Goal: Task Accomplishment & Management: Manage account settings

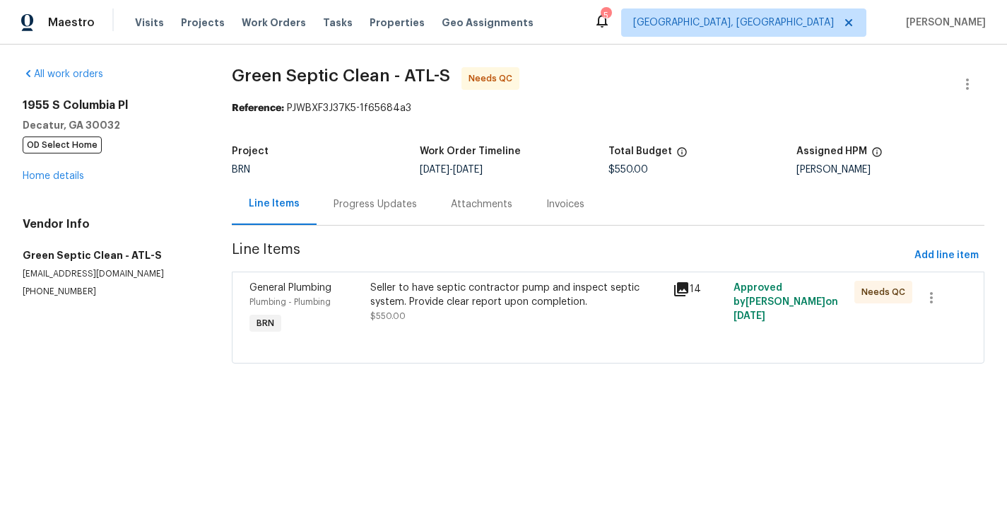
click at [379, 225] on div "Progress Updates" at bounding box center [375, 204] width 117 height 42
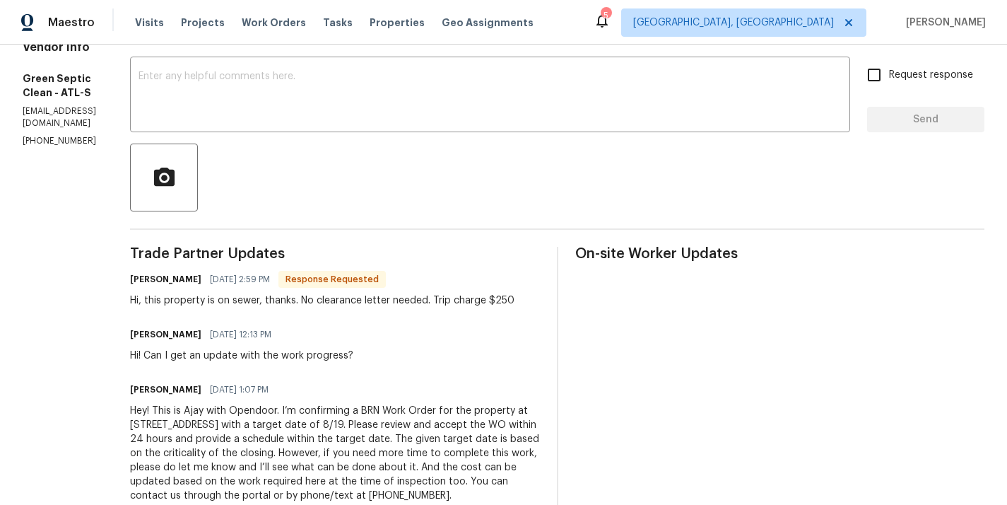
scroll to position [235, 0]
click at [295, 304] on div "Hi, this property is on sewer, thanks. No clearance letter needed. Trip charge …" at bounding box center [322, 299] width 384 height 14
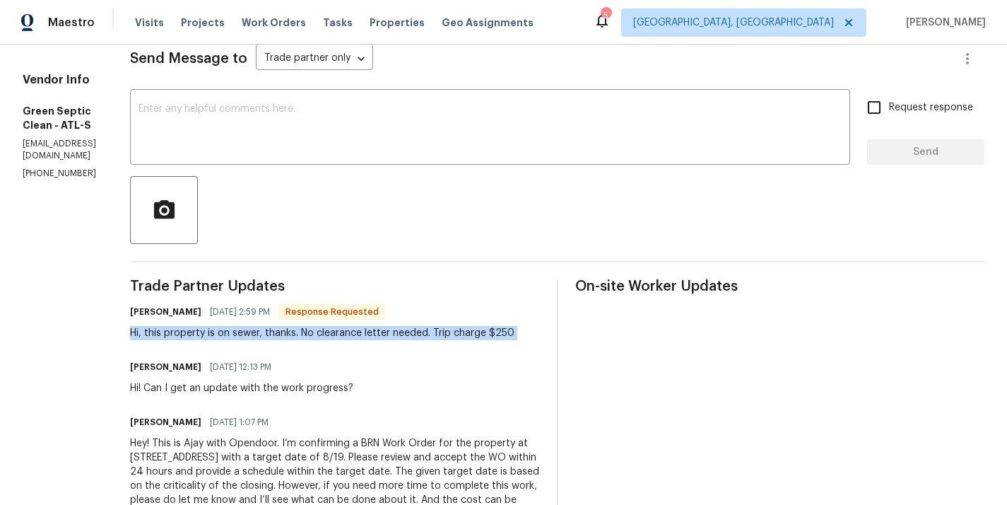
scroll to position [95, 0]
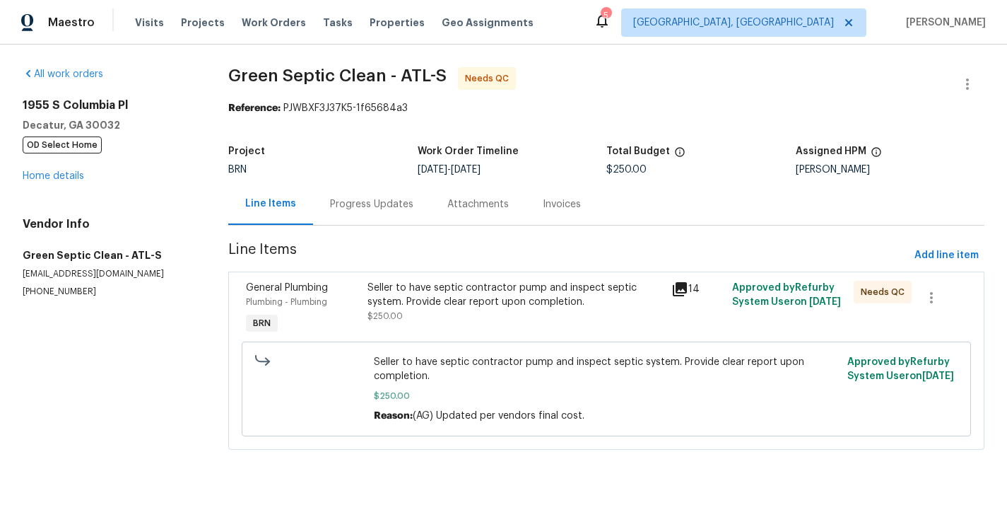
click at [384, 201] on div "Progress Updates" at bounding box center [371, 204] width 83 height 14
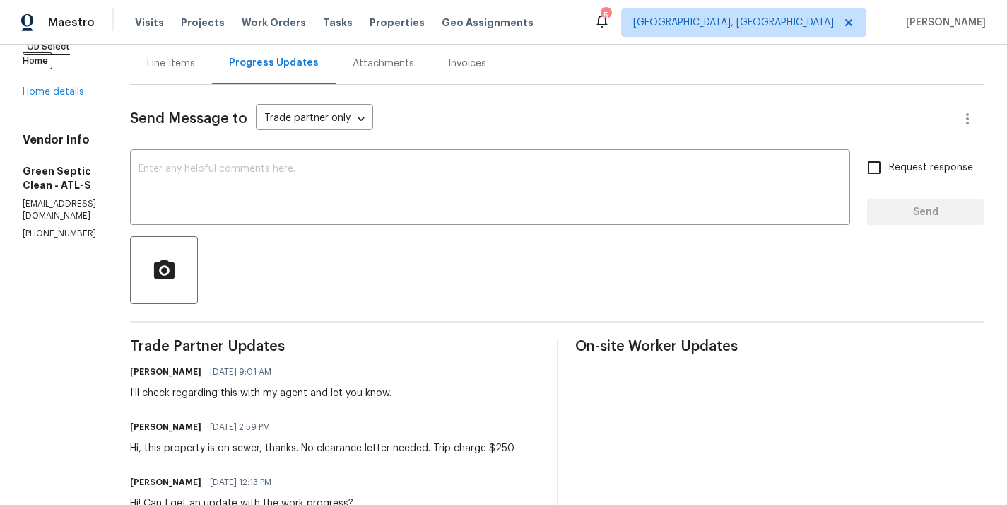
click at [395, 275] on div at bounding box center [557, 270] width 854 height 68
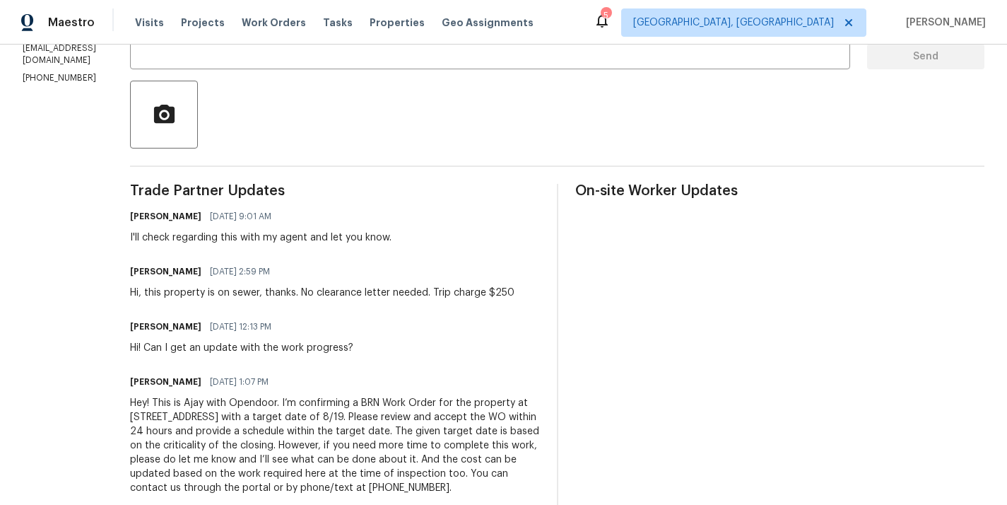
scroll to position [324, 0]
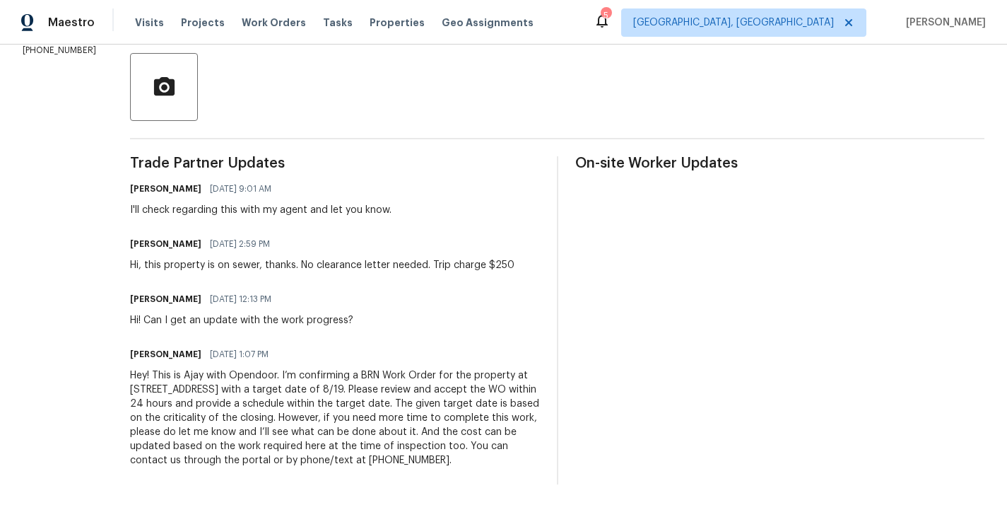
click at [395, 275] on div "Trade Partner Updates Ajay Godson 08/20/2025 9:01 AM I'll check regarding this …" at bounding box center [335, 320] width 410 height 328
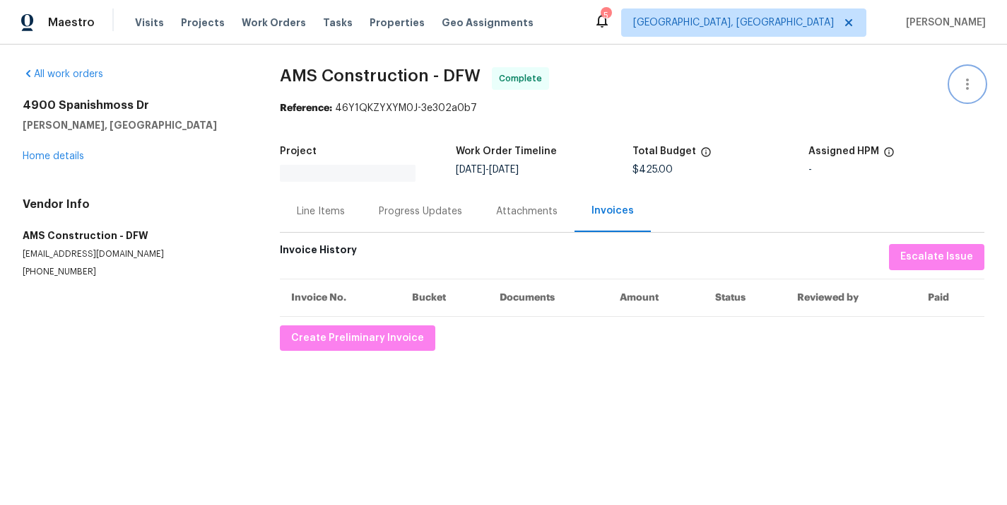
click at [963, 81] on icon "button" at bounding box center [967, 84] width 17 height 17
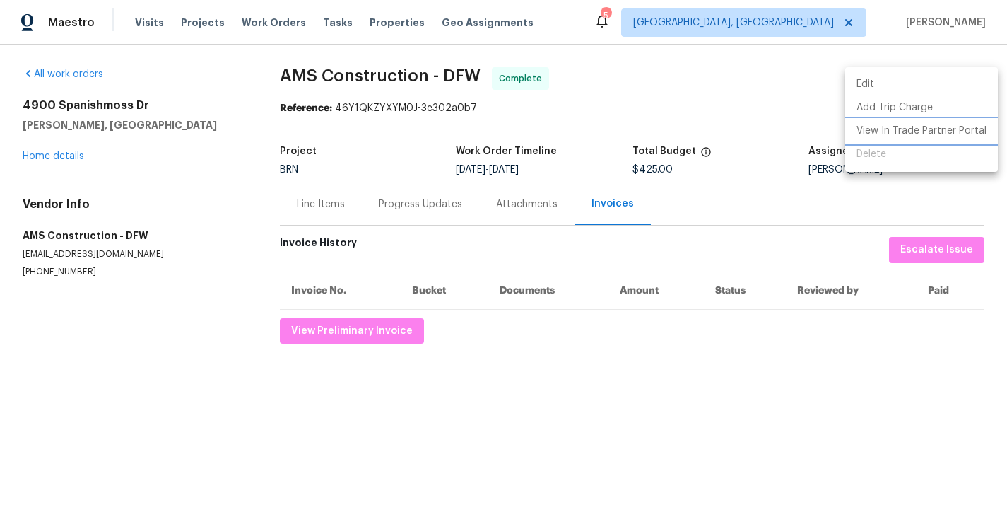
click at [914, 124] on li "View In Trade Partner Portal" at bounding box center [921, 130] width 153 height 23
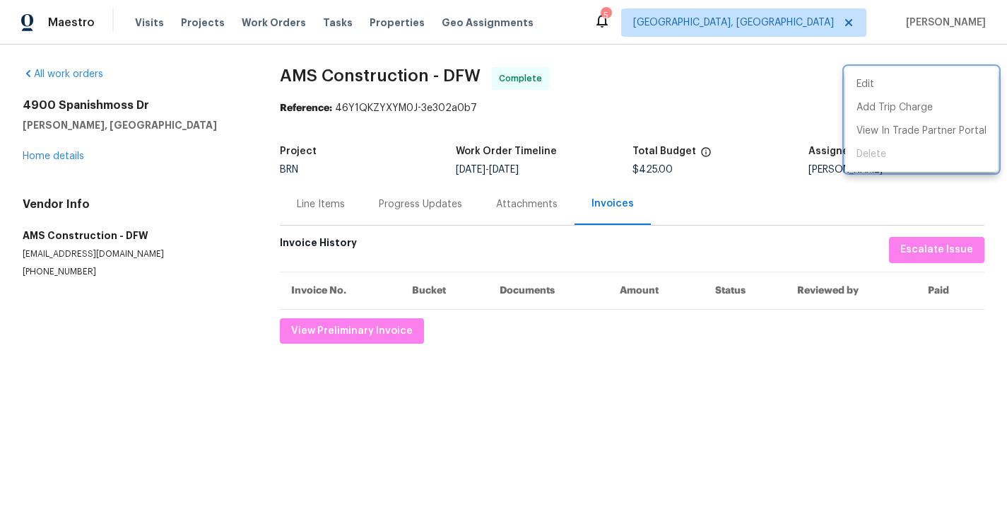
click at [689, 85] on div at bounding box center [503, 252] width 1007 height 505
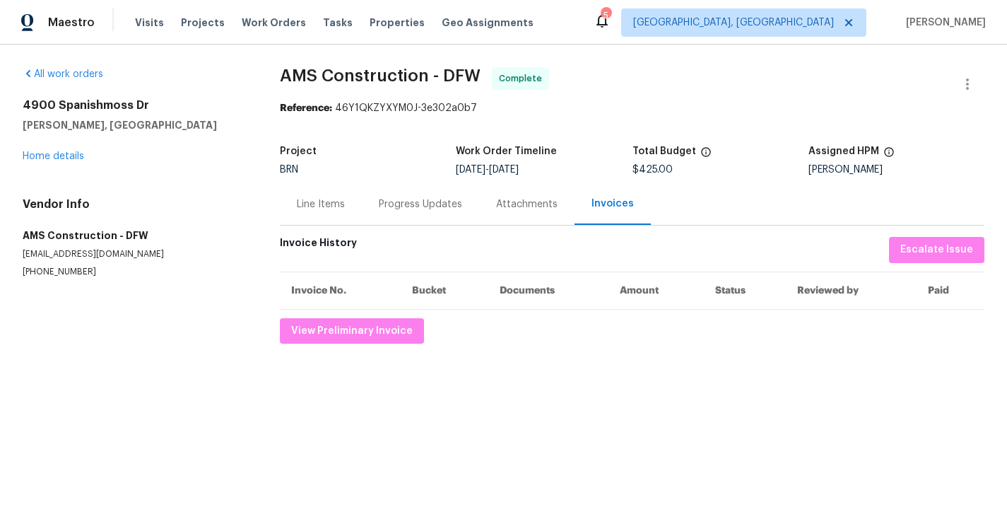
click at [594, 207] on div "Invoices" at bounding box center [613, 203] width 42 height 14
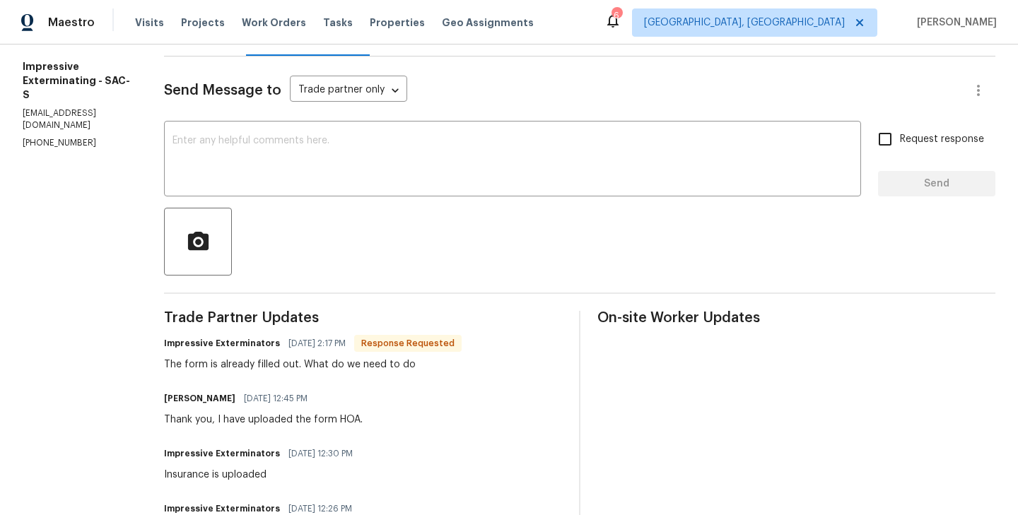
scroll to position [164, 0]
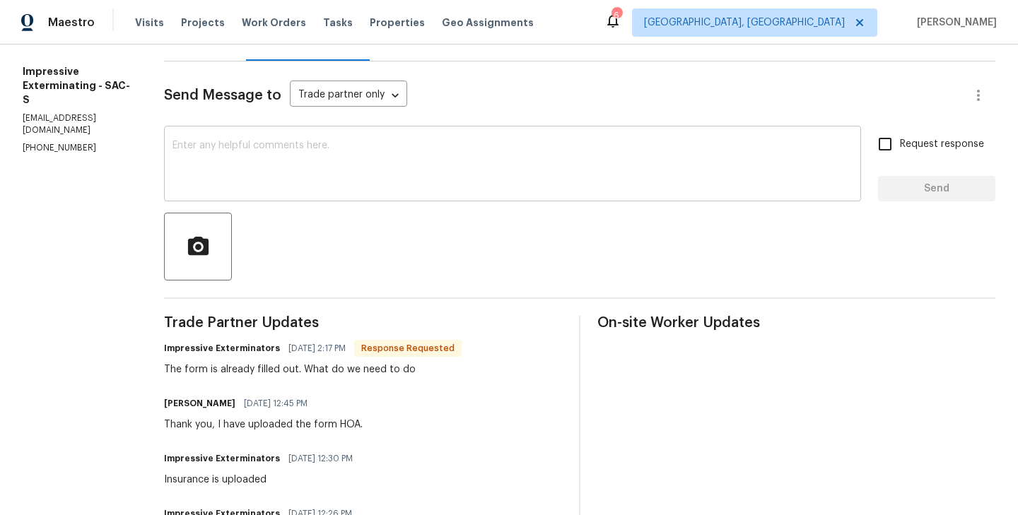
click at [258, 189] on textarea at bounding box center [512, 165] width 680 height 49
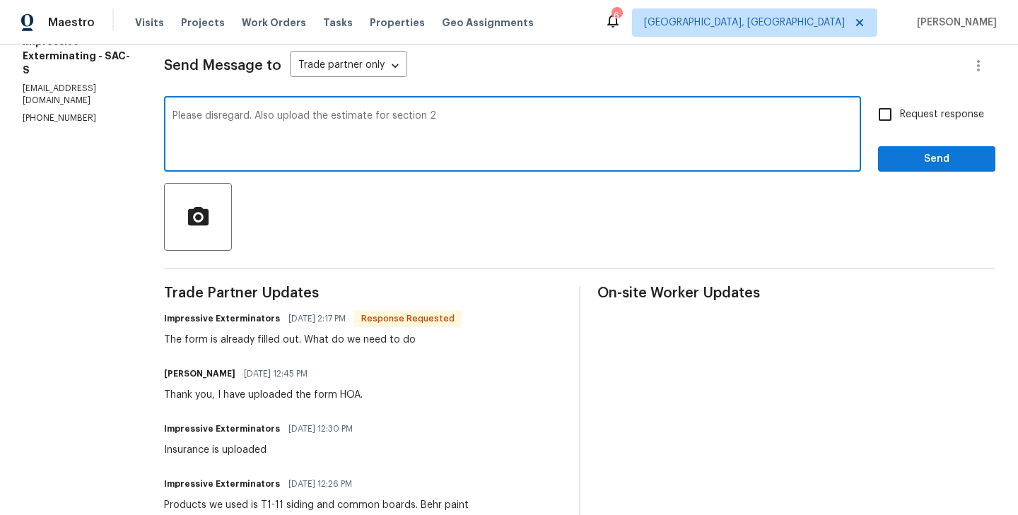
scroll to position [0, 0]
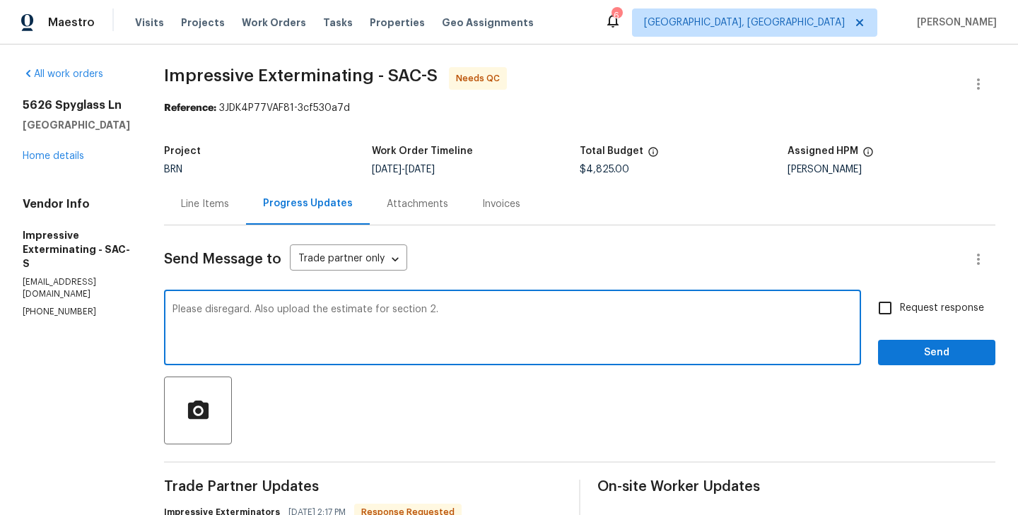
type textarea "Please disregard. Also upload the estimate for section 2."
click at [891, 315] on input "Request response" at bounding box center [885, 308] width 30 height 30
checkbox input "true"
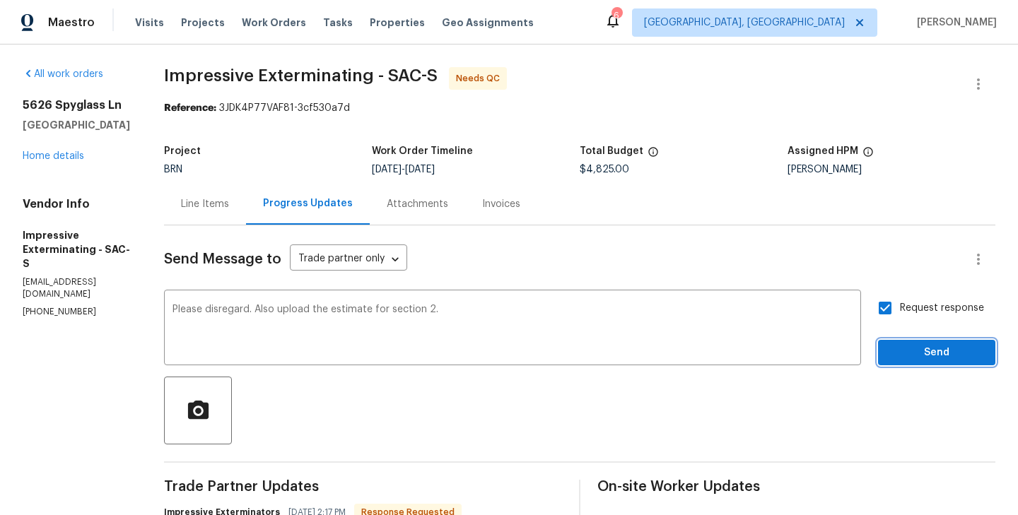
click at [940, 354] on span "Send" at bounding box center [936, 353] width 95 height 18
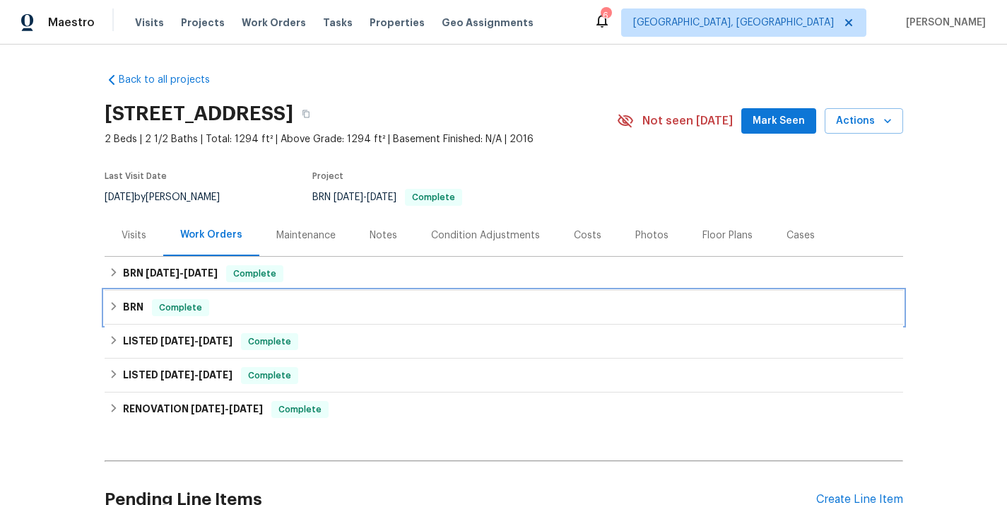
click at [190, 307] on span "Complete" at bounding box center [180, 307] width 54 height 14
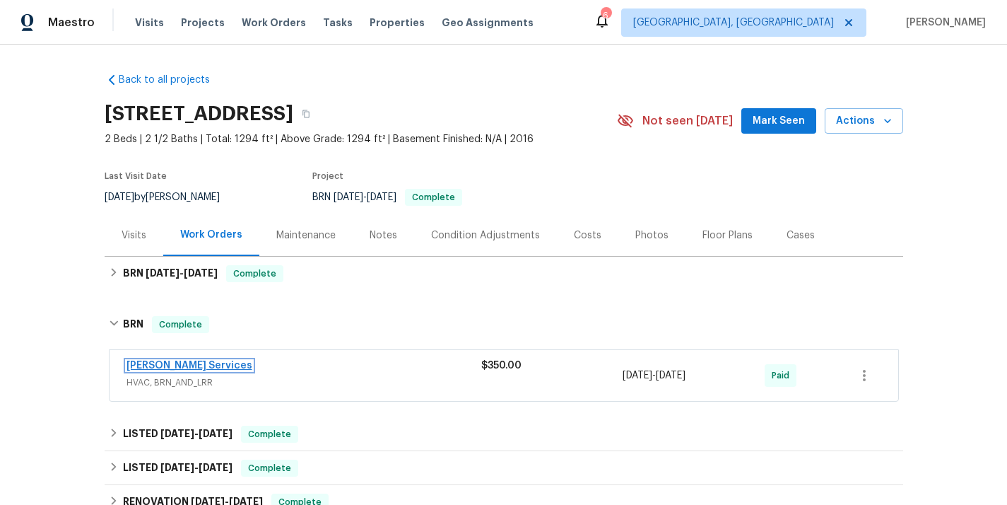
click at [185, 361] on link "Tony Barrett Services" at bounding box center [190, 365] width 126 height 10
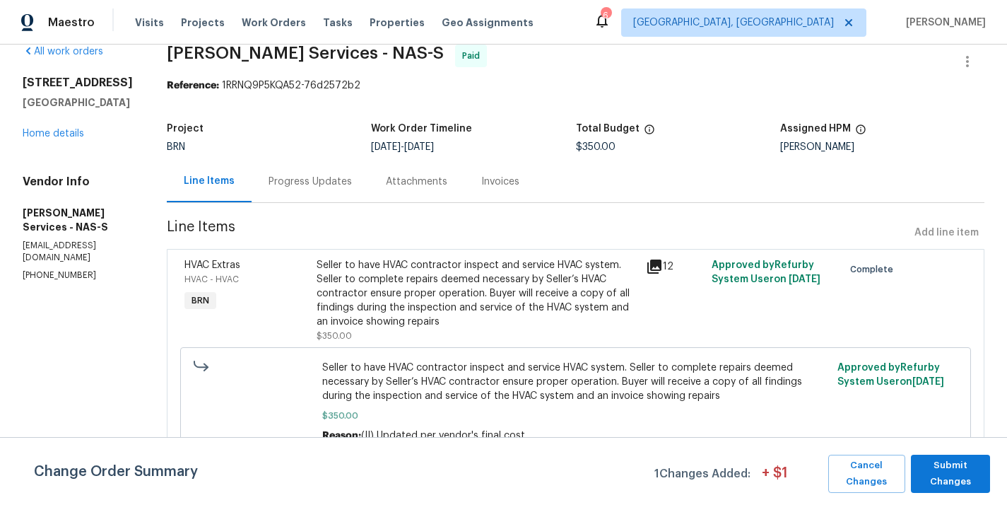
scroll to position [28, 0]
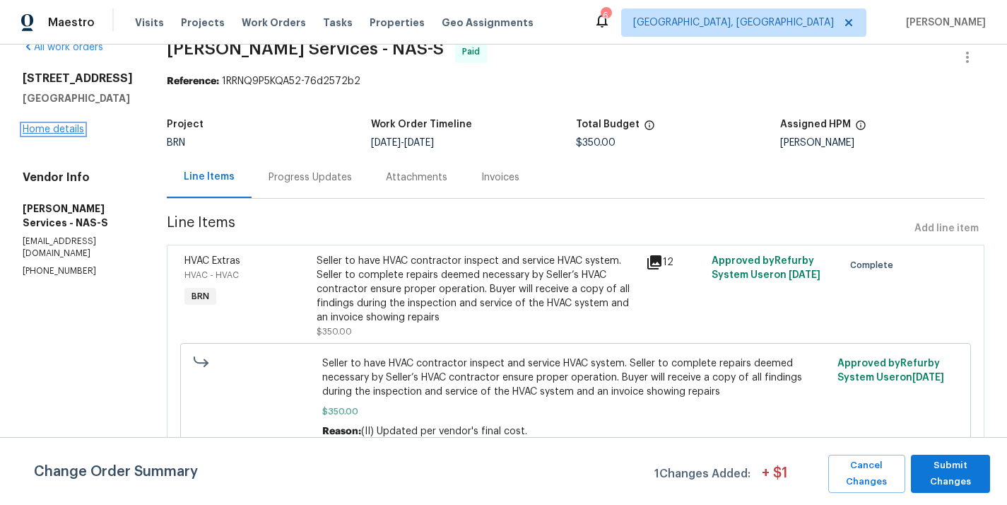
click at [81, 134] on link "Home details" at bounding box center [53, 129] width 61 height 10
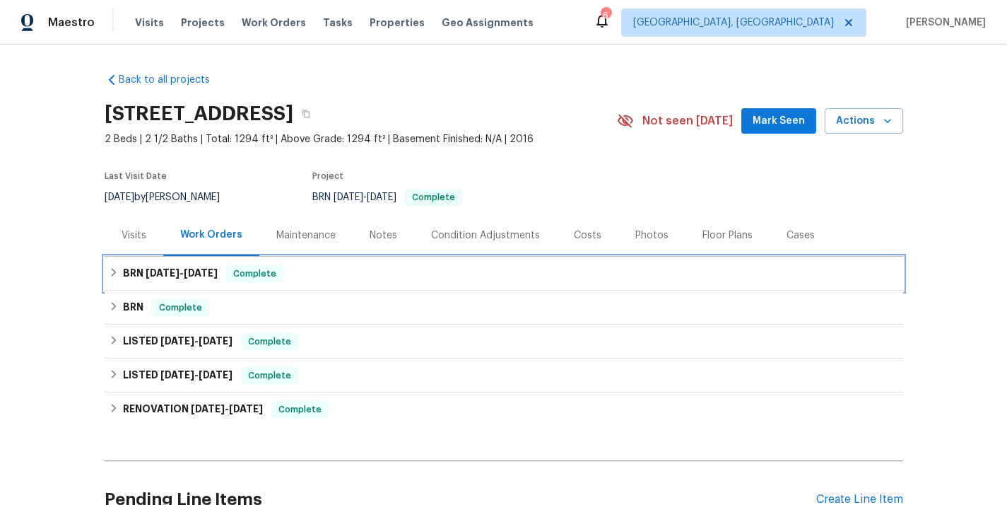
click at [251, 276] on span "Complete" at bounding box center [255, 273] width 54 height 14
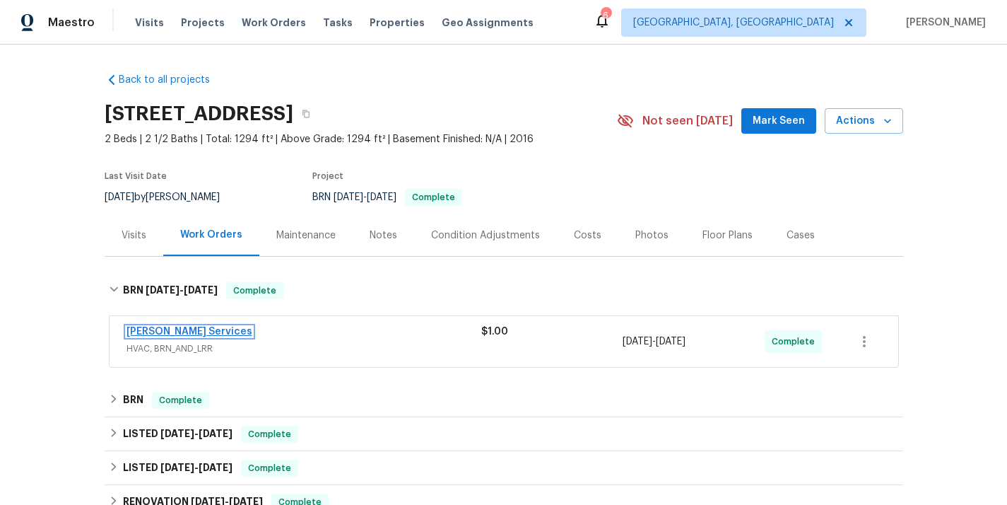
click at [199, 328] on link "Tony Barrett Services" at bounding box center [190, 332] width 126 height 10
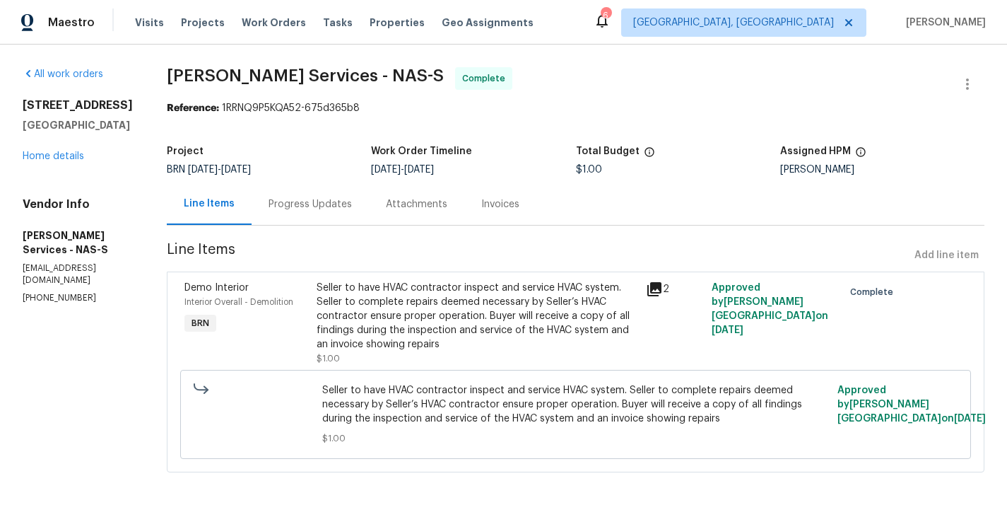
click at [295, 190] on div "Progress Updates" at bounding box center [310, 204] width 117 height 42
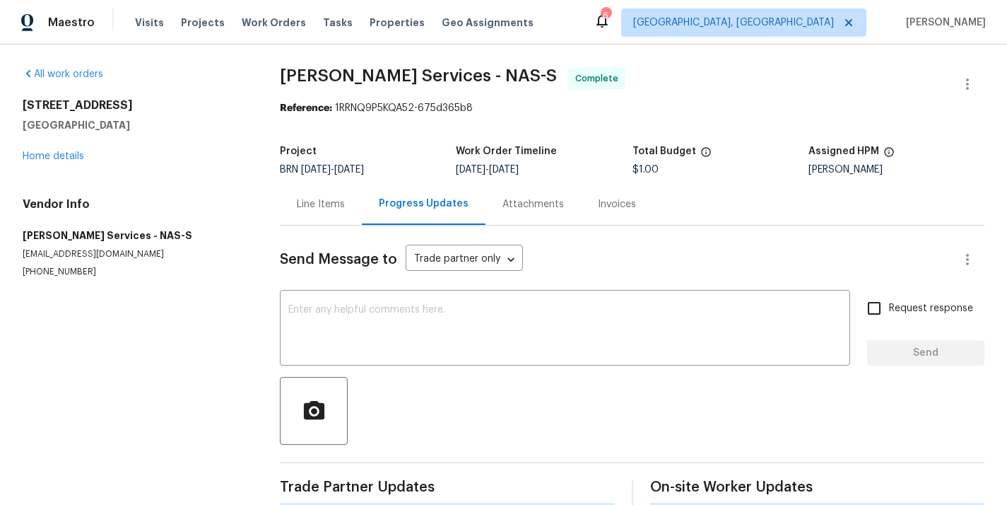
click at [314, 206] on div "Line Items" at bounding box center [321, 204] width 48 height 14
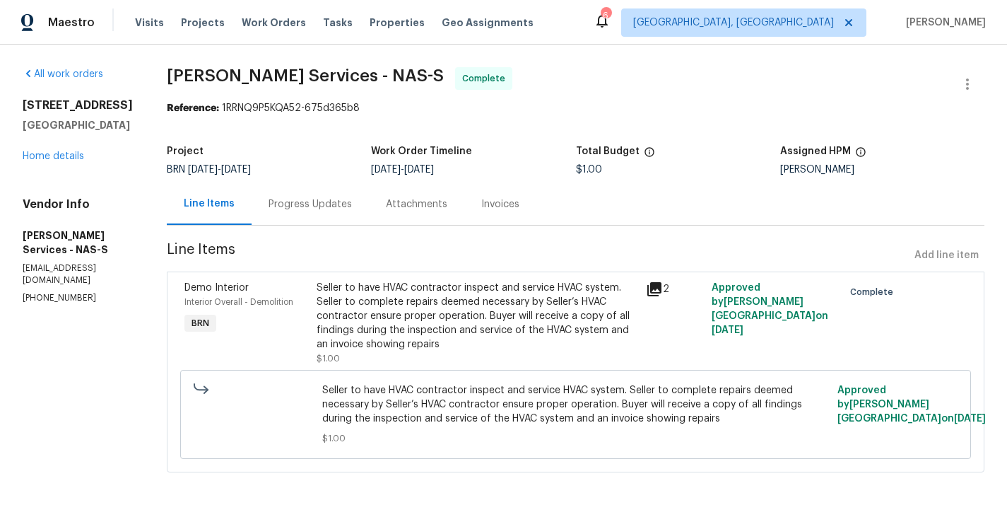
click at [314, 206] on div "Progress Updates" at bounding box center [310, 204] width 83 height 14
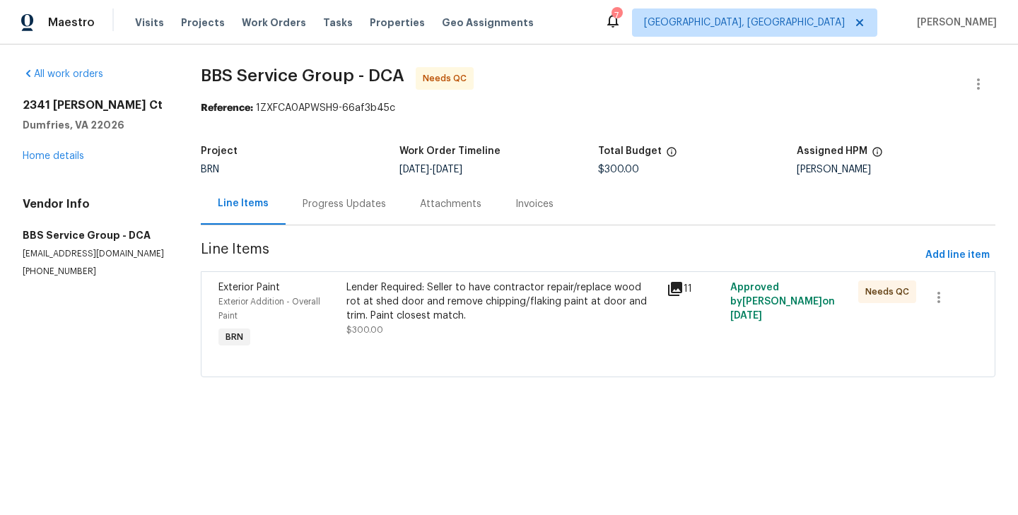
click at [317, 319] on div "Exterior Addition - Overall Paint" at bounding box center [277, 309] width 119 height 28
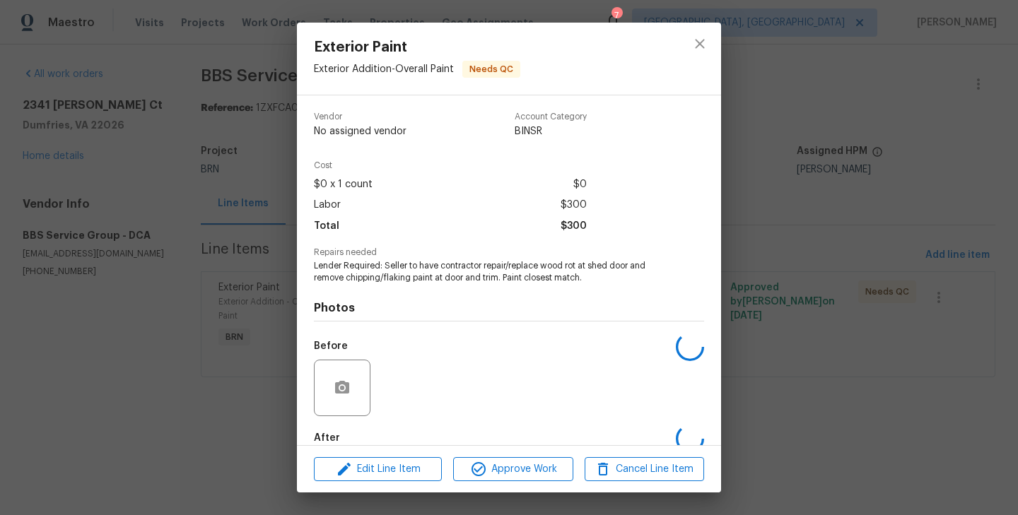
scroll to position [77, 0]
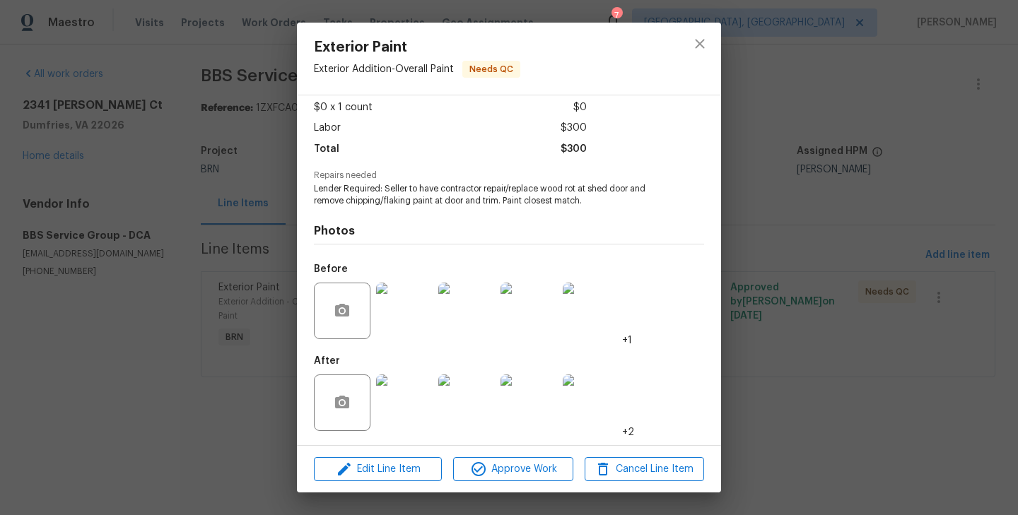
click at [404, 318] on img at bounding box center [404, 311] width 57 height 57
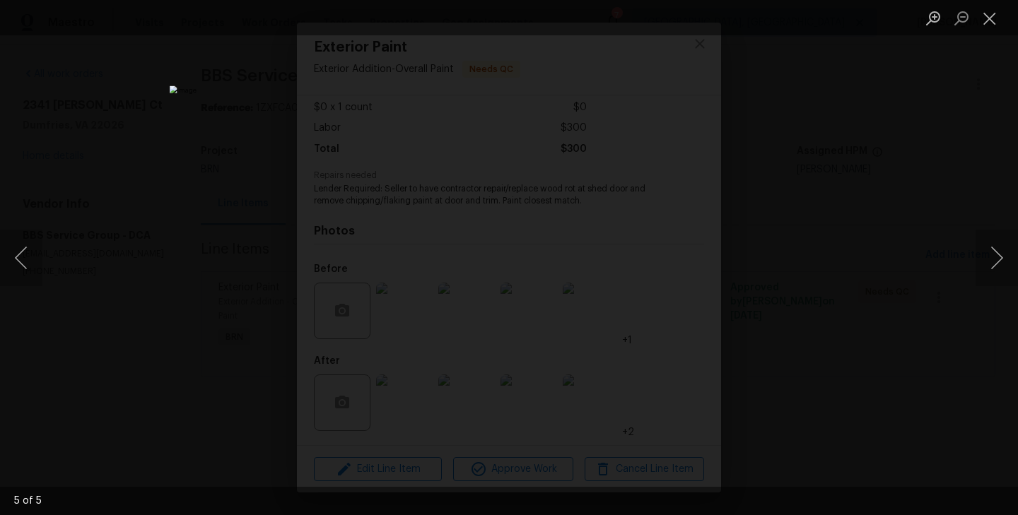
click at [177, 276] on div "Lightbox" at bounding box center [509, 257] width 1018 height 515
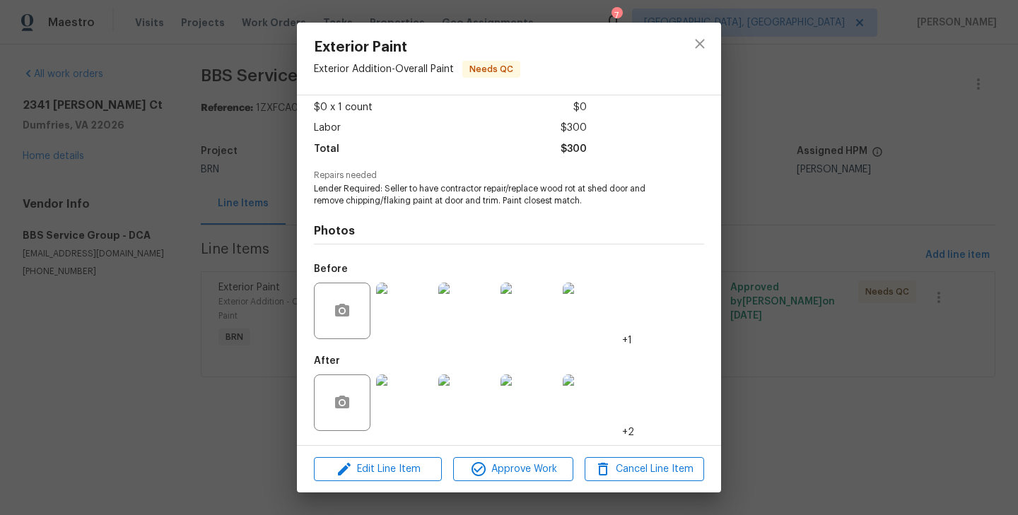
click at [418, 386] on img at bounding box center [404, 403] width 57 height 57
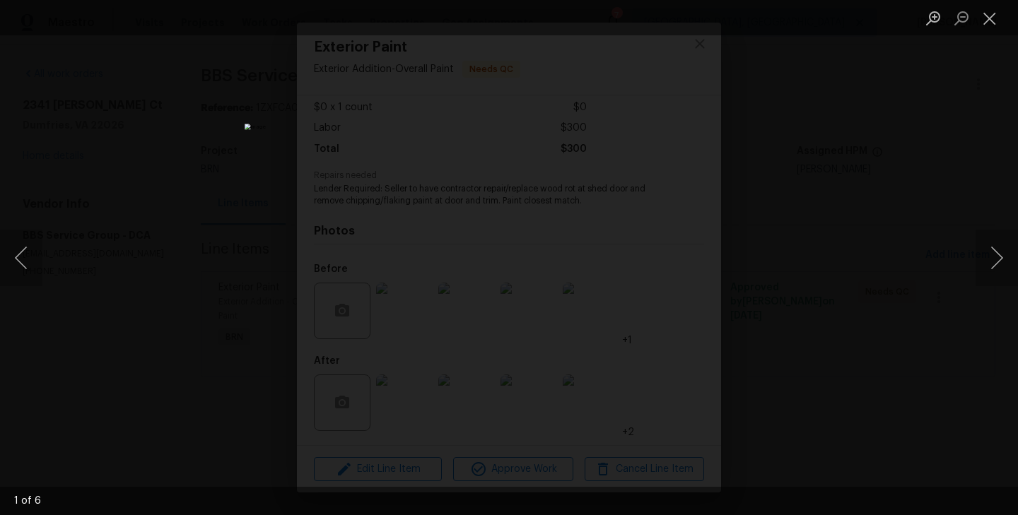
click at [180, 243] on div "Lightbox" at bounding box center [509, 257] width 1018 height 515
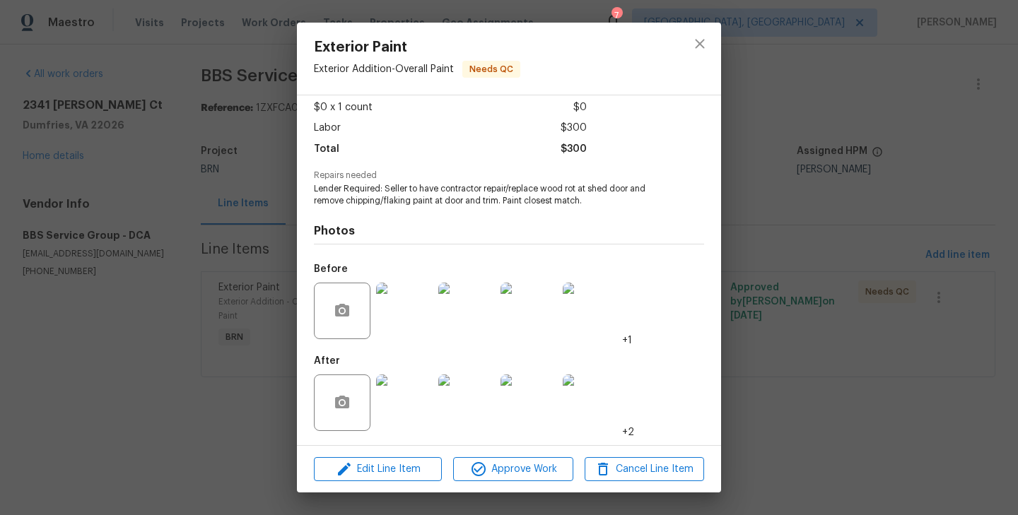
click at [415, 298] on img at bounding box center [404, 311] width 57 height 57
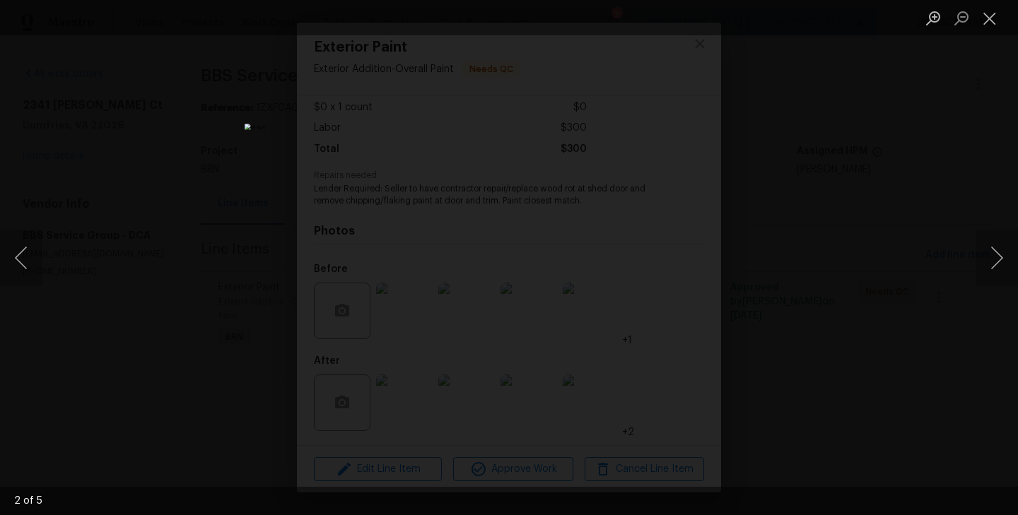
click at [244, 337] on div "Lightbox" at bounding box center [509, 257] width 1018 height 515
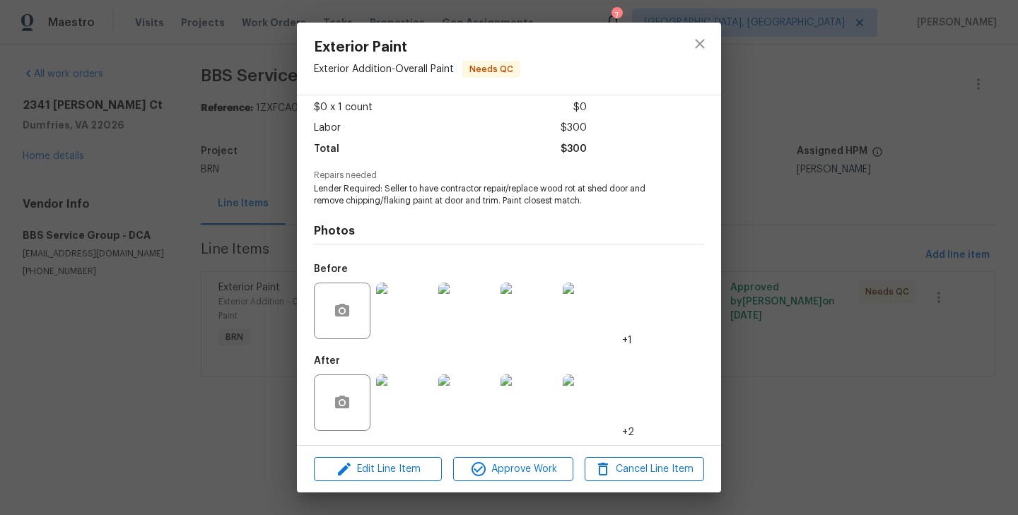
click at [451, 403] on img at bounding box center [466, 403] width 57 height 57
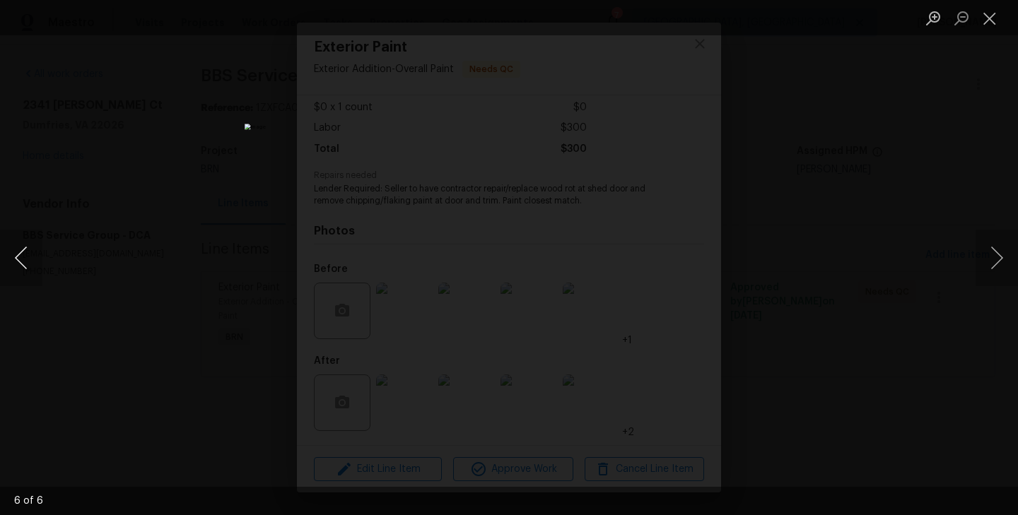
click at [20, 257] on button "Previous image" at bounding box center [21, 258] width 42 height 57
click at [21, 257] on button "Previous image" at bounding box center [21, 258] width 42 height 57
click at [66, 314] on div "Lightbox" at bounding box center [509, 257] width 1018 height 515
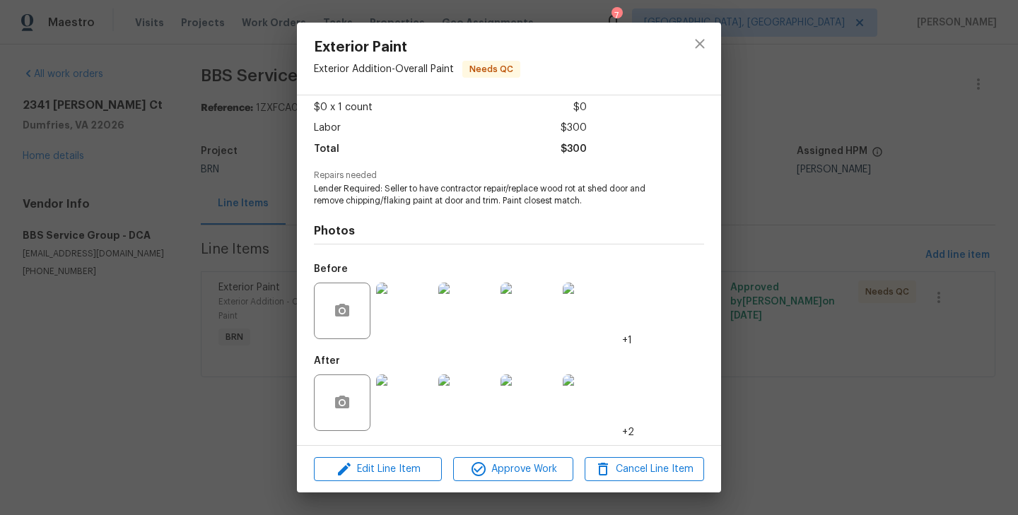
click at [176, 274] on div "Exterior Paint Exterior Addition - Overall Paint Needs QC Vendor BBS Service Gr…" at bounding box center [509, 257] width 1018 height 515
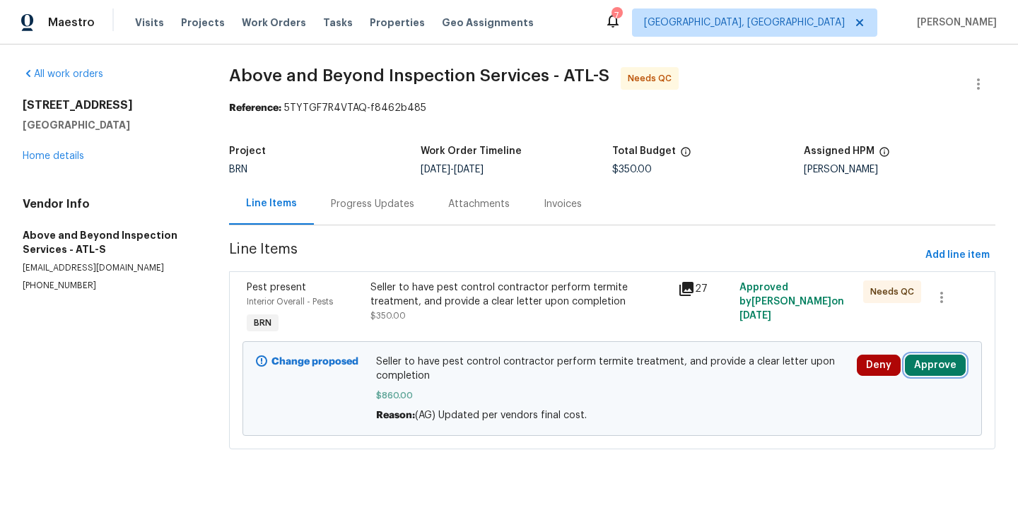
click at [945, 375] on button "Approve" at bounding box center [935, 365] width 61 height 21
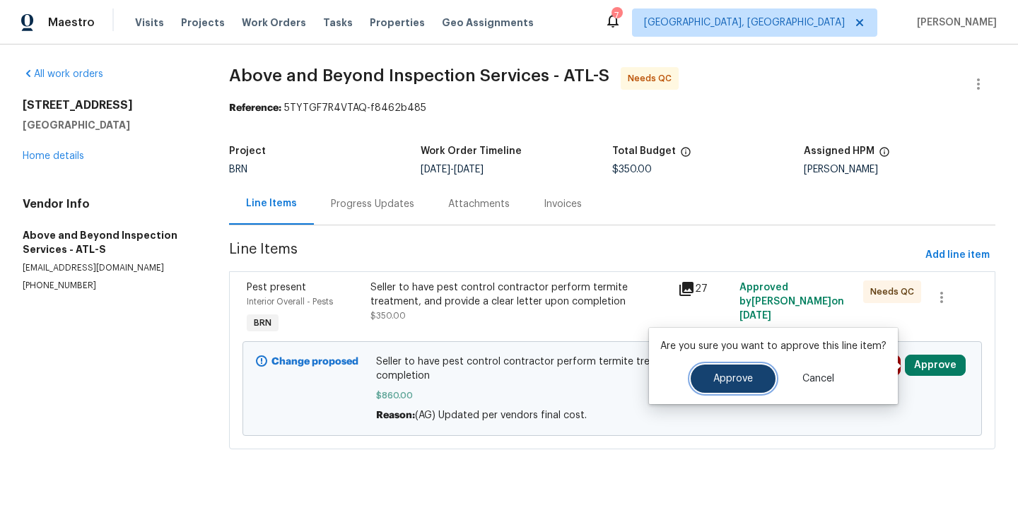
click at [741, 382] on span "Approve" at bounding box center [733, 379] width 40 height 11
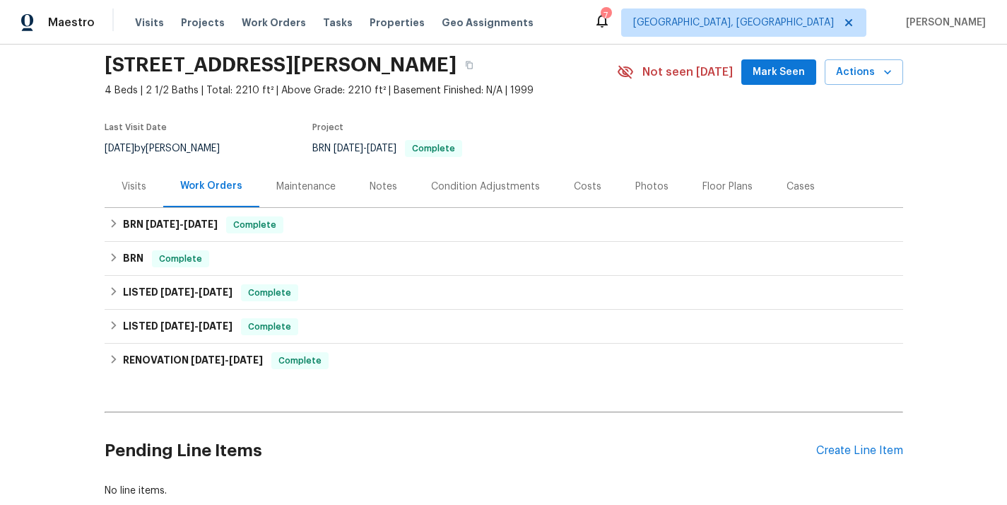
scroll to position [50, 0]
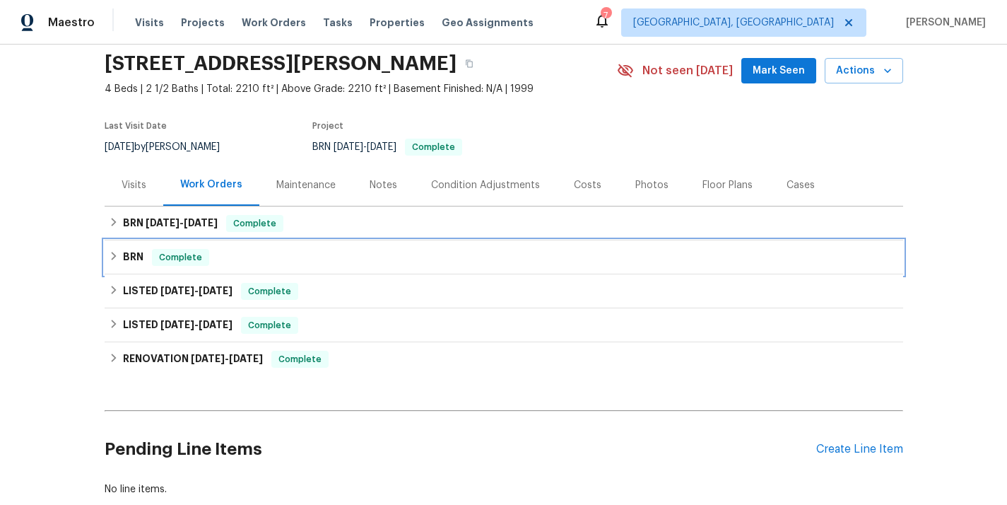
click at [213, 257] on div "BRN Complete" at bounding box center [504, 257] width 790 height 17
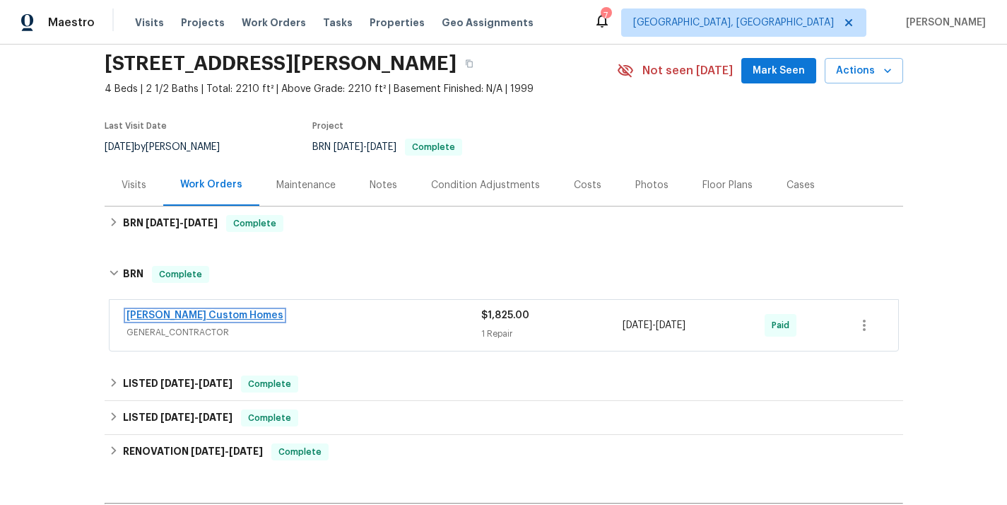
click at [168, 312] on link "Rappa Custom Homes" at bounding box center [205, 315] width 157 height 10
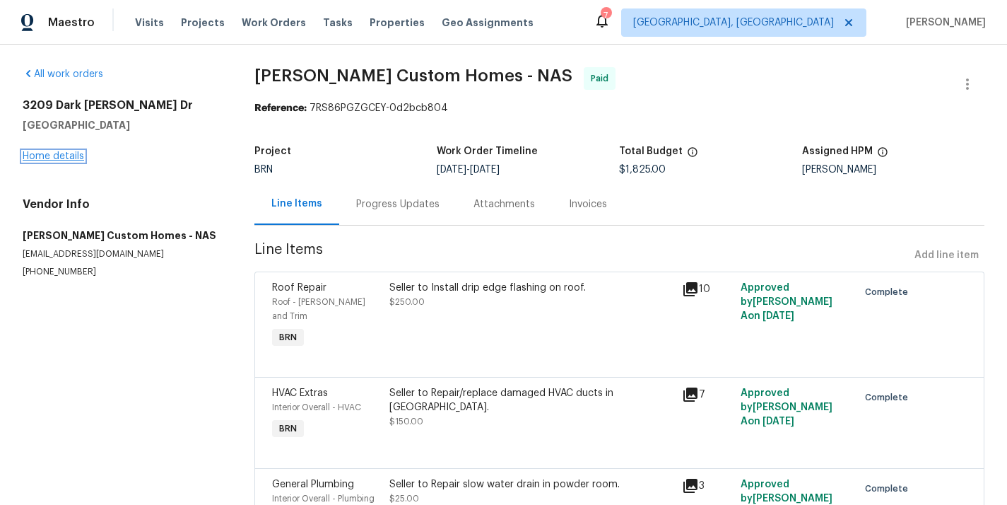
click at [57, 160] on link "Home details" at bounding box center [53, 156] width 61 height 10
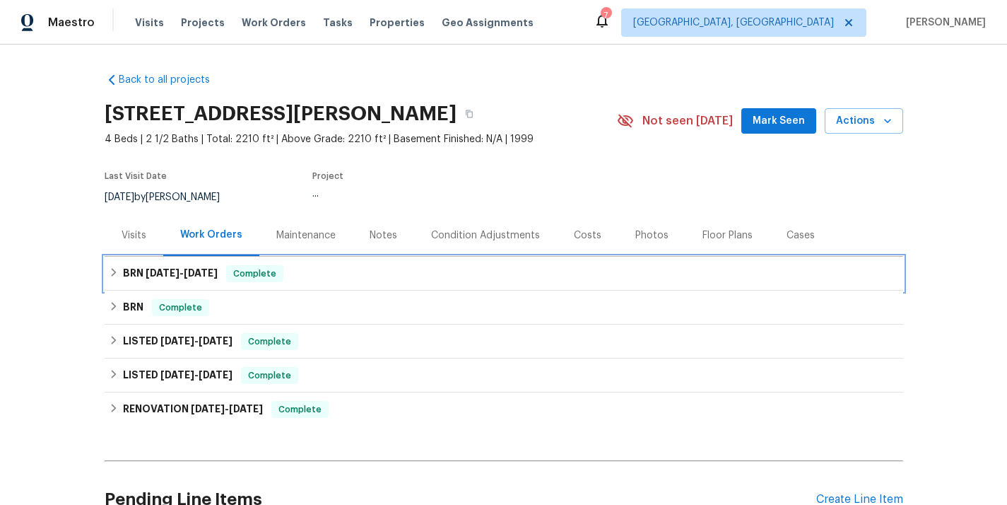
click at [192, 279] on h6 "BRN 6/8/25 - 6/8/25" at bounding box center [170, 273] width 95 height 17
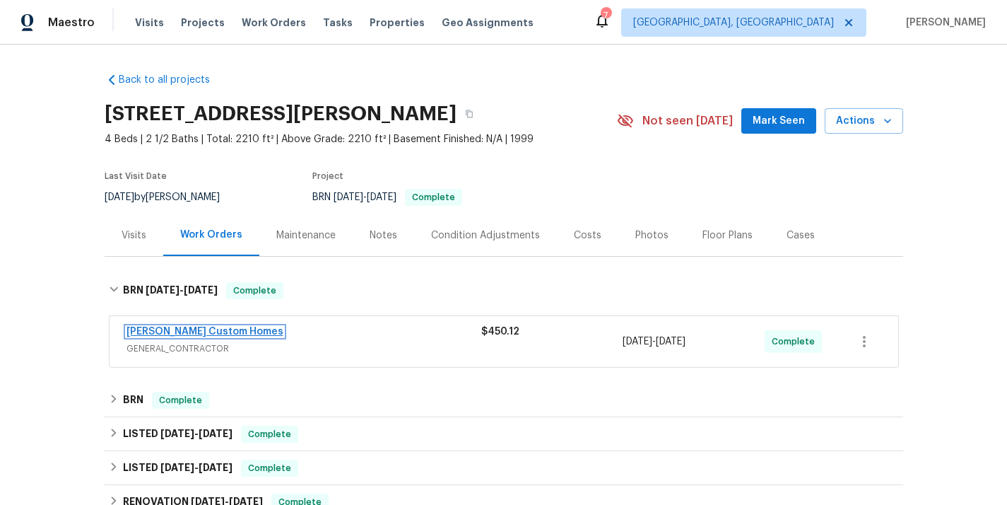
click at [182, 327] on link "Rappa Custom Homes" at bounding box center [205, 332] width 157 height 10
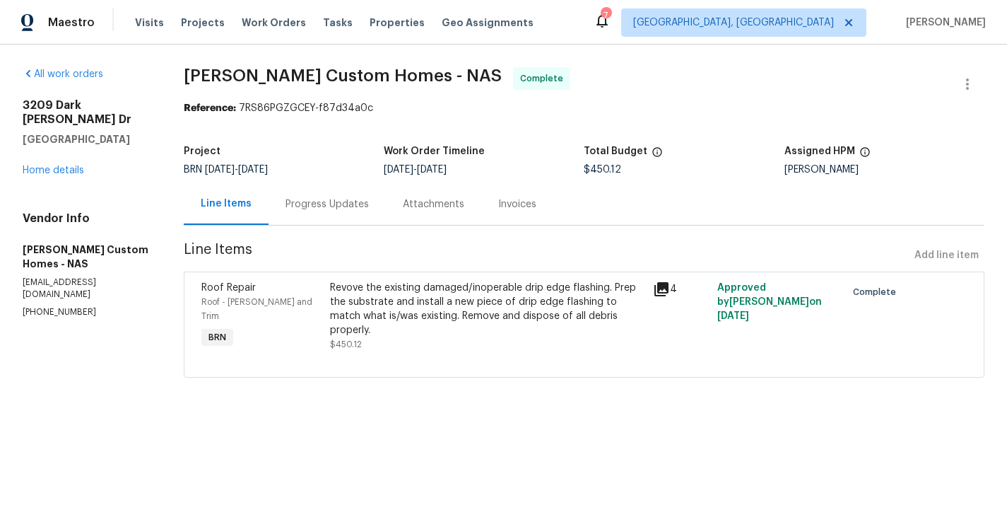
click at [341, 181] on div "Project BRN 6/8/2025 - 6/8/2025 Work Order Timeline 6/8/2025 - 6/8/2025 Total B…" at bounding box center [584, 160] width 801 height 45
click at [342, 194] on div "Progress Updates" at bounding box center [327, 204] width 117 height 42
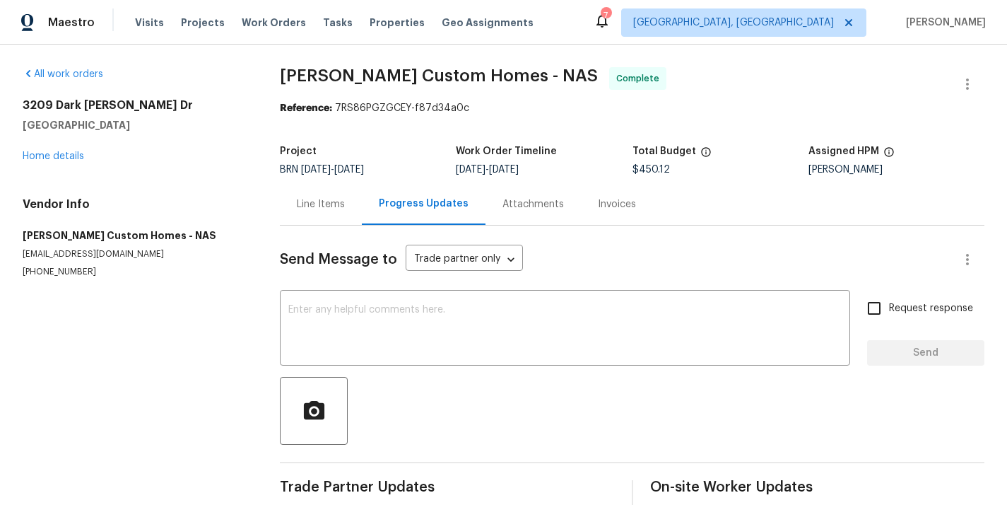
click at [297, 210] on div "Line Items" at bounding box center [321, 204] width 48 height 14
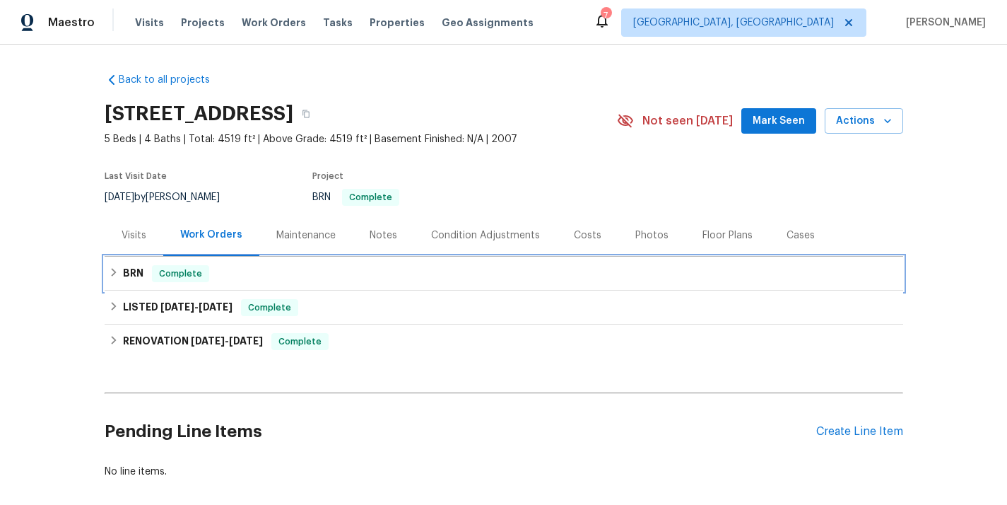
click at [208, 274] on div "BRN Complete" at bounding box center [504, 273] width 790 height 17
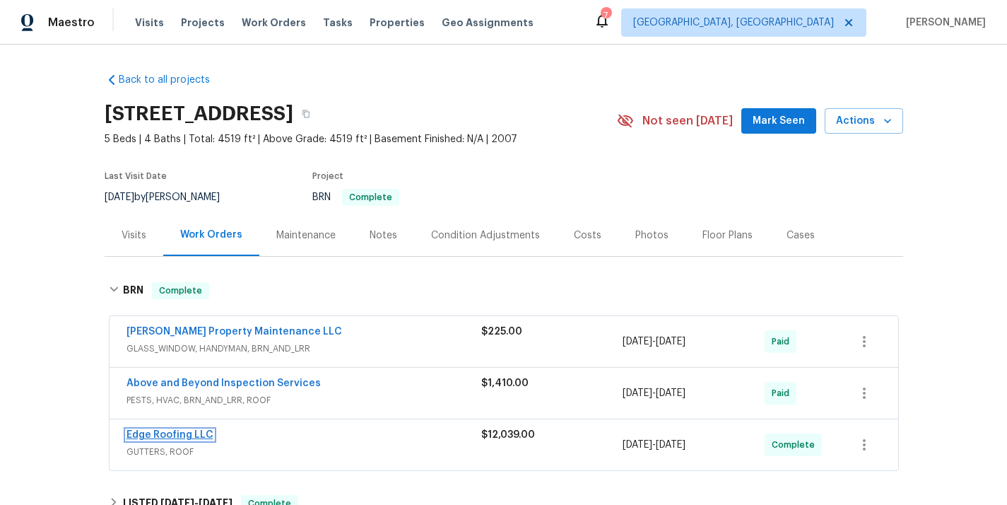
click at [185, 432] on link "Edge Roofing LLC" at bounding box center [170, 435] width 87 height 10
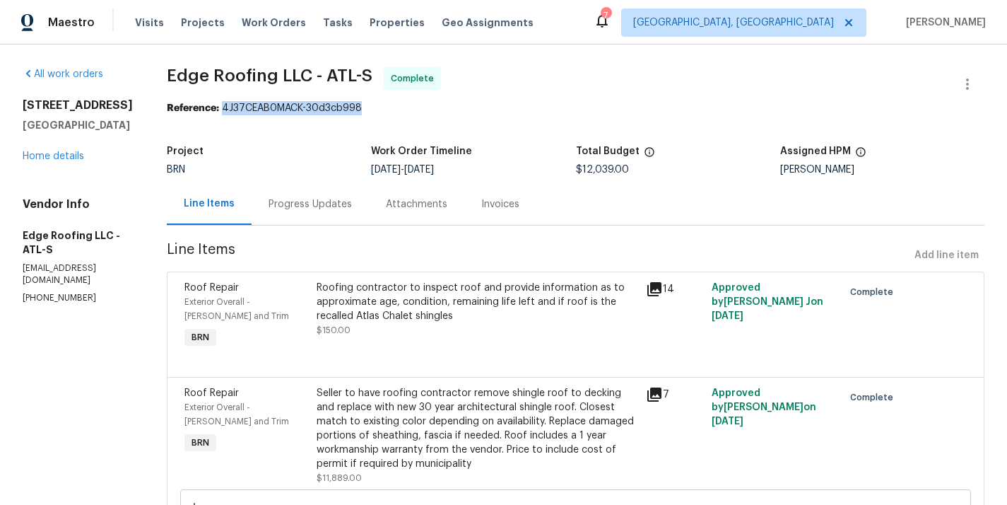
click at [296, 216] on div "Progress Updates" at bounding box center [310, 204] width 117 height 42
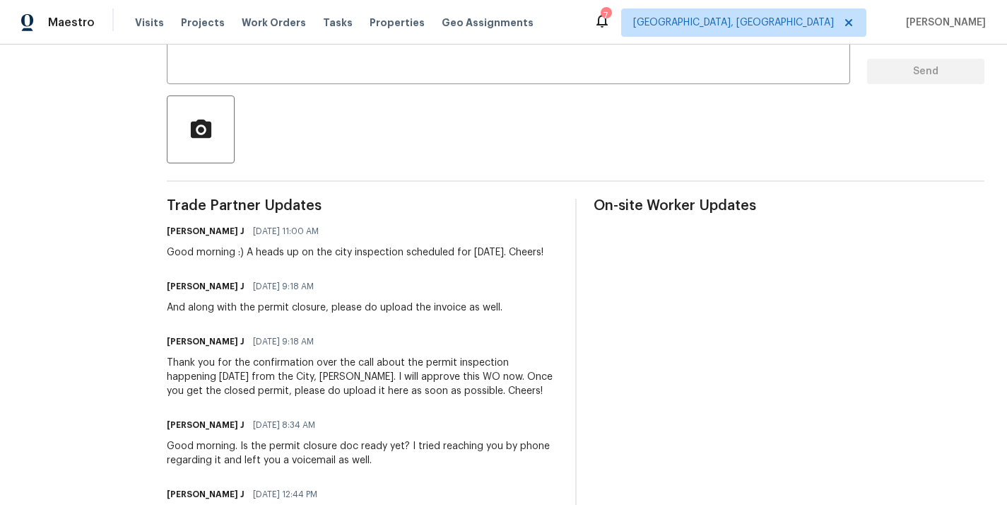
scroll to position [285, 0]
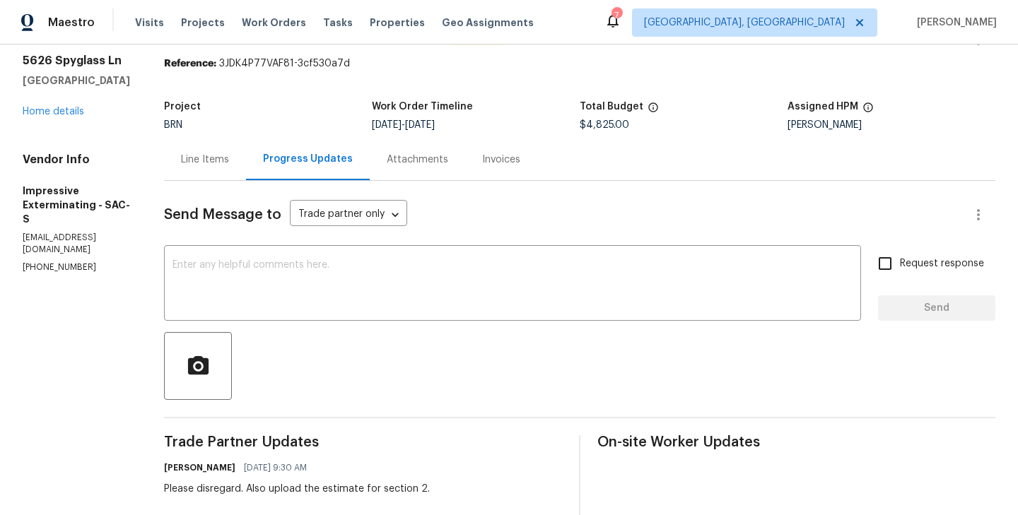
scroll to position [10, 0]
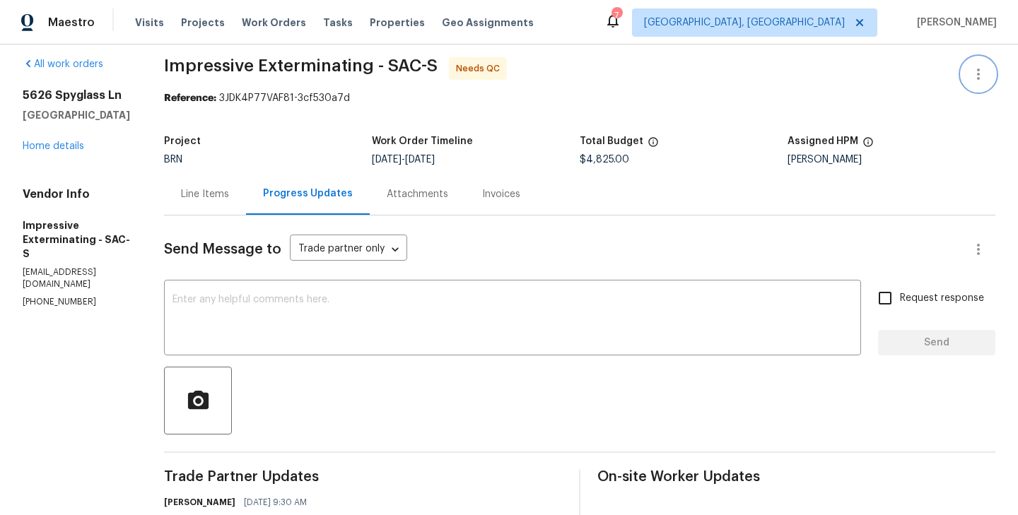
click at [977, 66] on icon "button" at bounding box center [978, 74] width 17 height 17
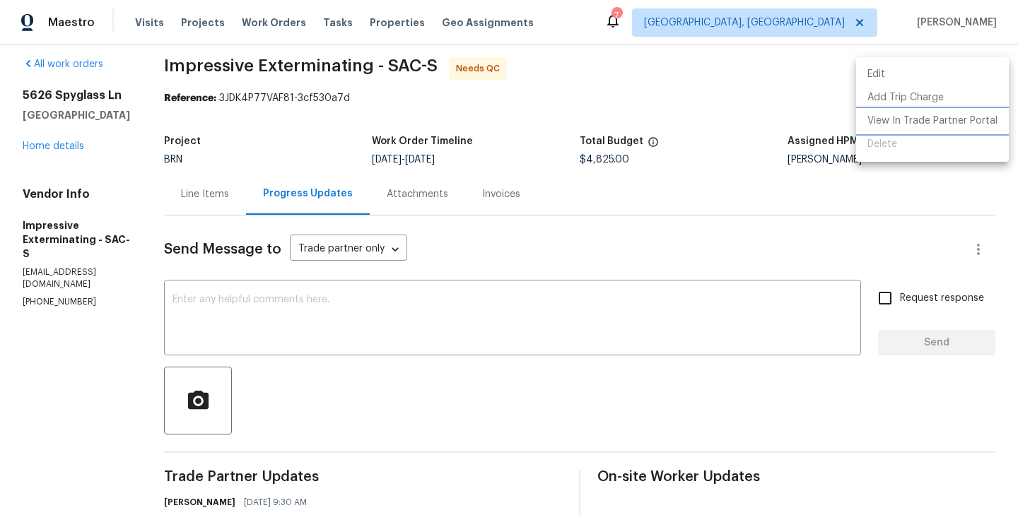
click at [924, 118] on li "View In Trade Partner Portal" at bounding box center [932, 121] width 153 height 23
click at [694, 81] on div at bounding box center [509, 257] width 1018 height 515
